Goal: Transaction & Acquisition: Download file/media

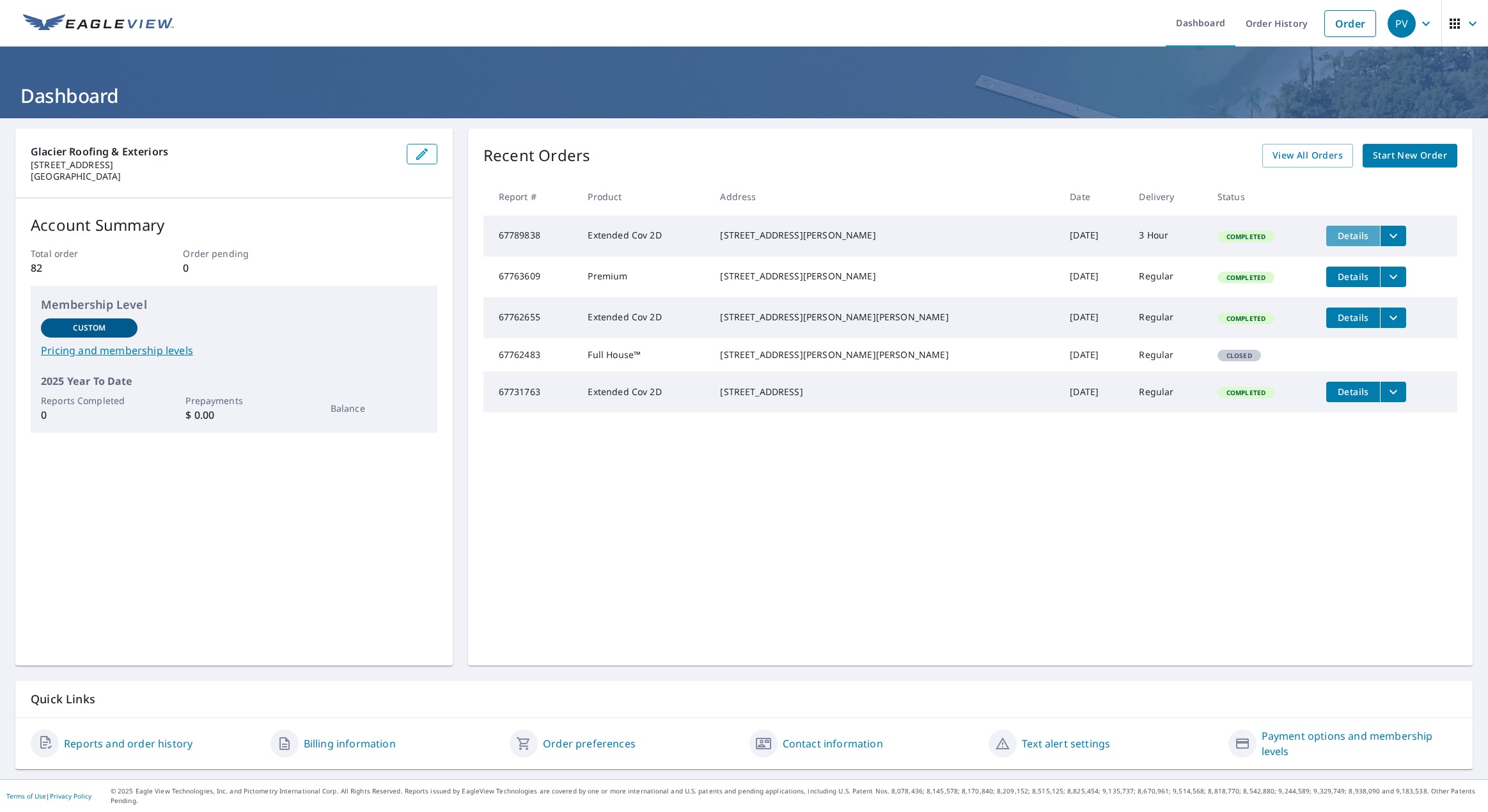
click at [1334, 237] on span "Details" at bounding box center [1352, 236] width 38 height 12
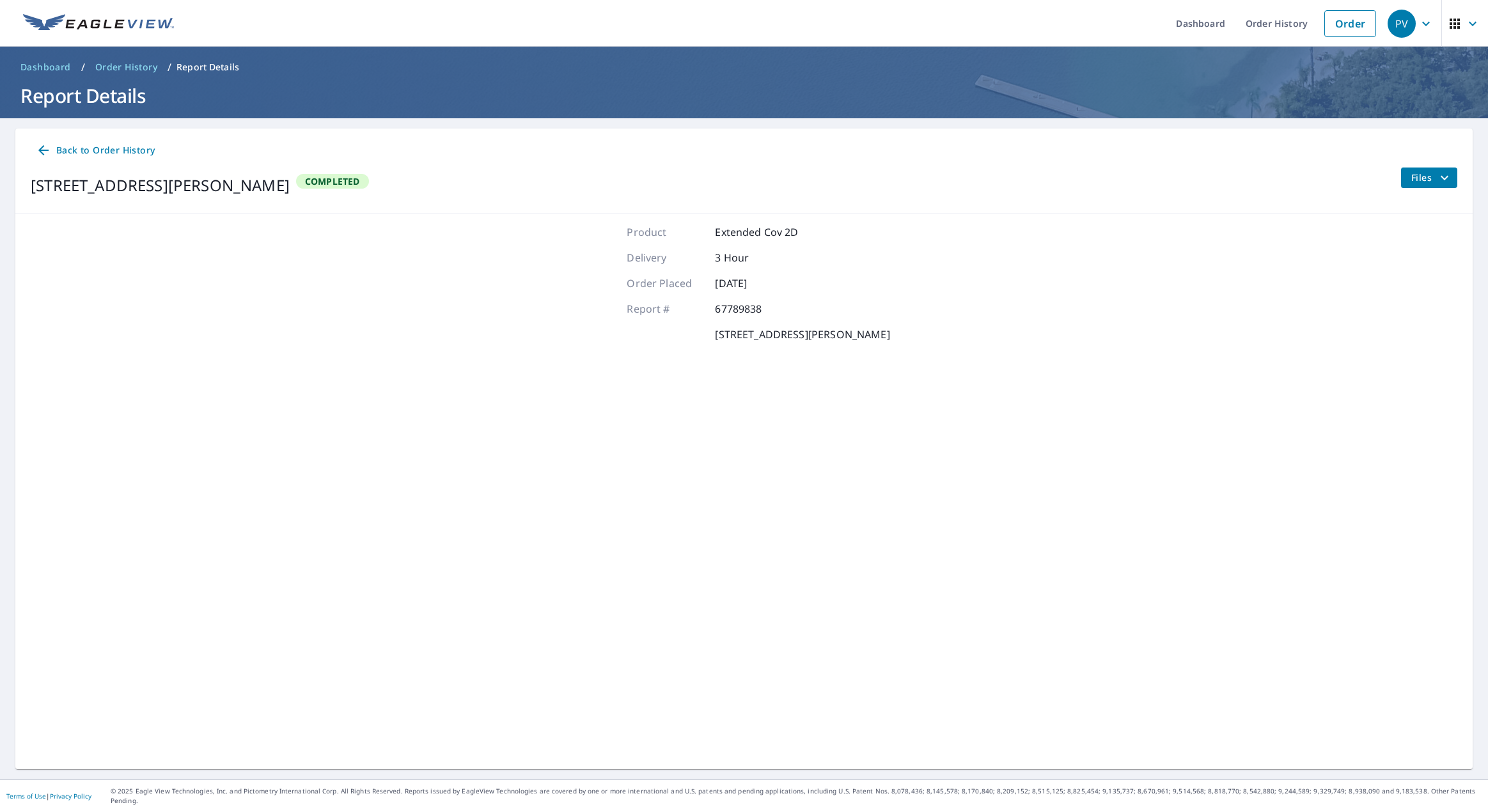
click at [1407, 185] on button "Files" at bounding box center [1429, 177] width 57 height 20
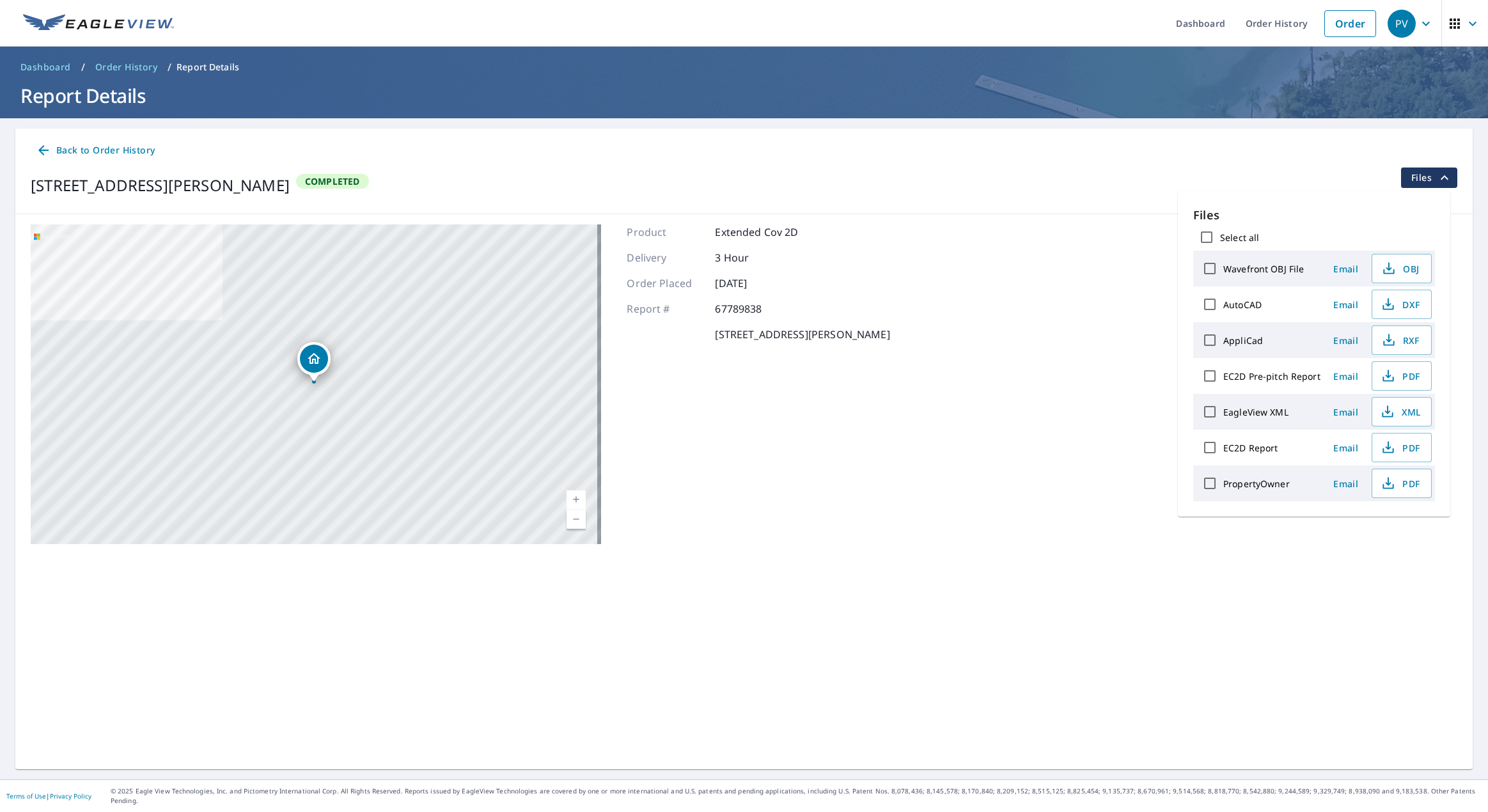
click at [317, 360] on icon "Dropped pin, building 1, Residential property, 154 Aurich Ave Kalispell, MT 599…" at bounding box center [314, 358] width 12 height 11
click at [1393, 445] on span "PDF" at bounding box center [1400, 447] width 41 height 15
click at [1211, 481] on input "PropertyOwner" at bounding box center [1209, 483] width 27 height 27
checkbox input "true"
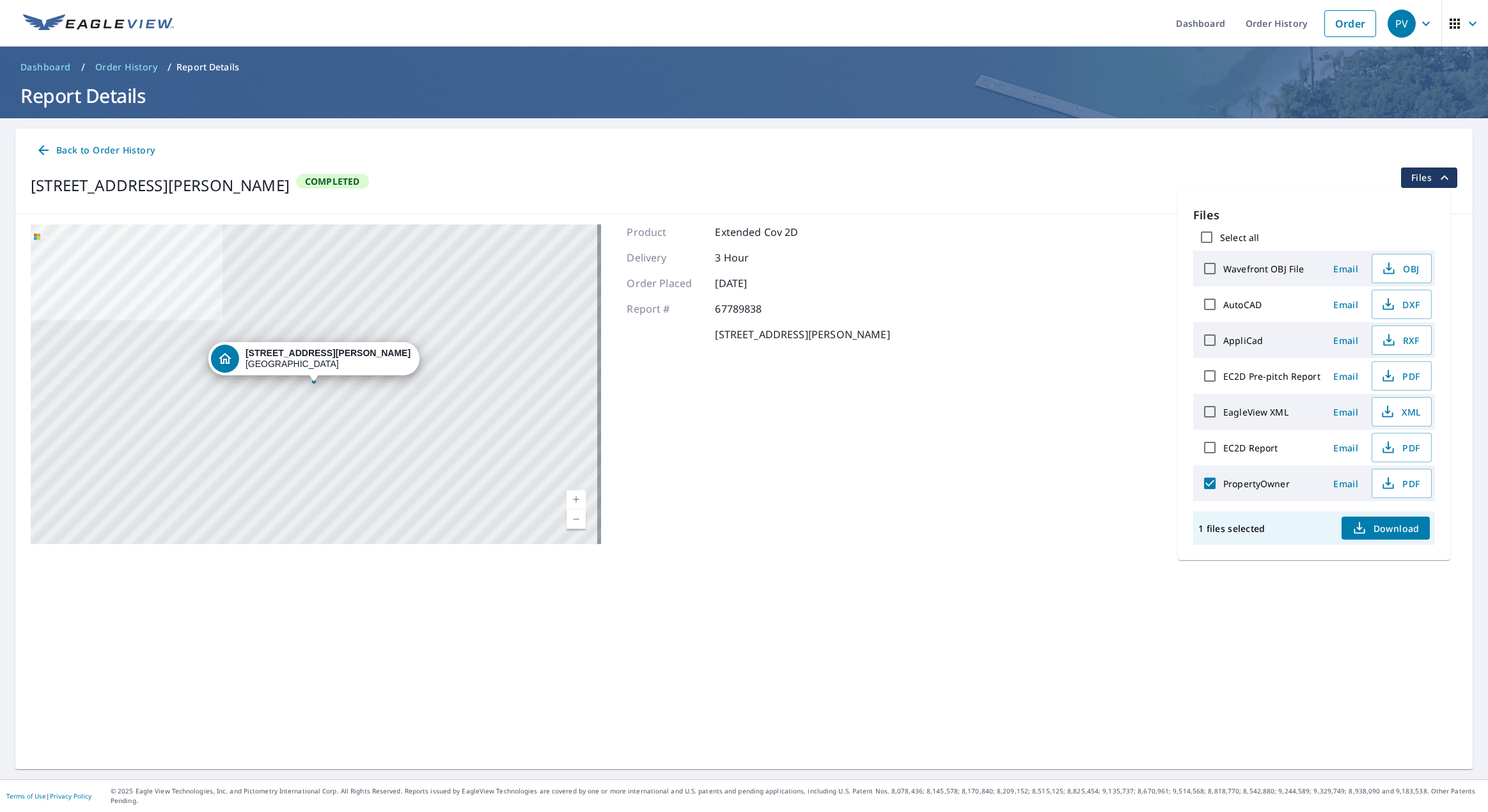
click at [1405, 529] on span "Download" at bounding box center [1385, 528] width 68 height 15
